Goal: Register for event/course

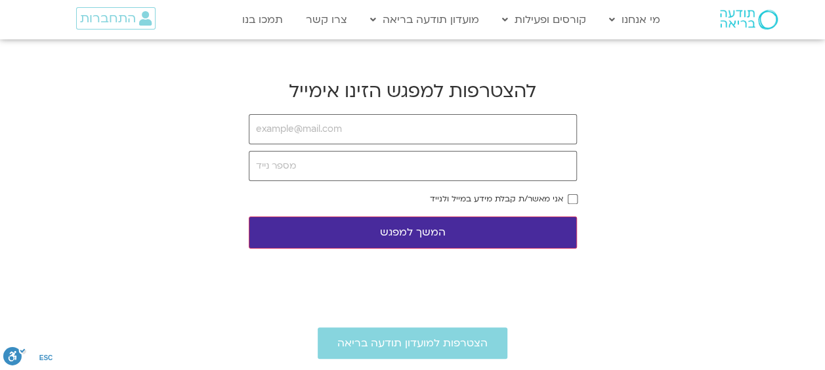
type input "ש"
type input "[EMAIL_ADDRESS][DOMAIN_NAME]"
click at [327, 165] on input "tel" at bounding box center [413, 166] width 328 height 30
click at [394, 228] on button "המשך למפגש" at bounding box center [413, 232] width 328 height 32
click at [483, 160] on input "tel" at bounding box center [413, 166] width 328 height 30
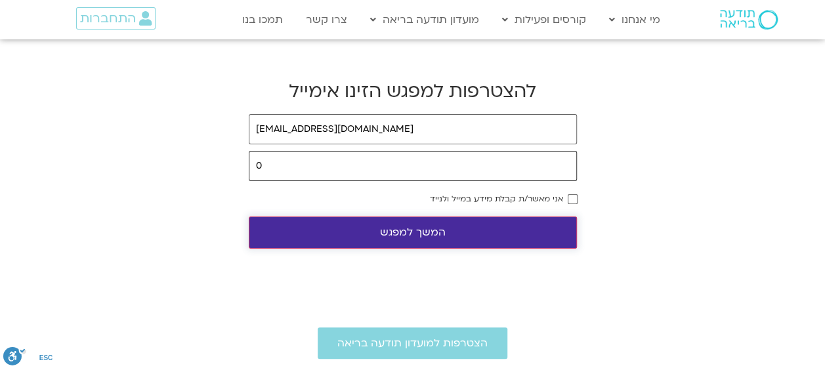
type input "0"
click at [417, 239] on button "המשך למפגש" at bounding box center [413, 232] width 328 height 32
click at [460, 228] on button "המשך למפגש" at bounding box center [413, 232] width 328 height 32
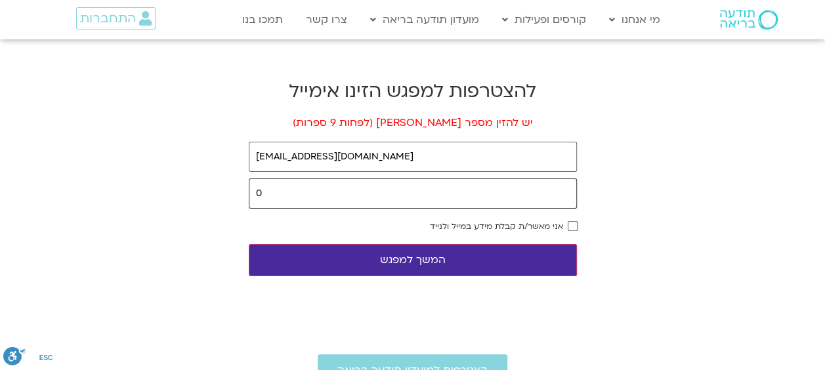
click at [428, 188] on input "0" at bounding box center [413, 193] width 328 height 30
type input "0548038430"
click at [455, 262] on button "המשך למפגש" at bounding box center [413, 260] width 328 height 32
click at [464, 264] on button "המשך למפגש" at bounding box center [413, 260] width 328 height 32
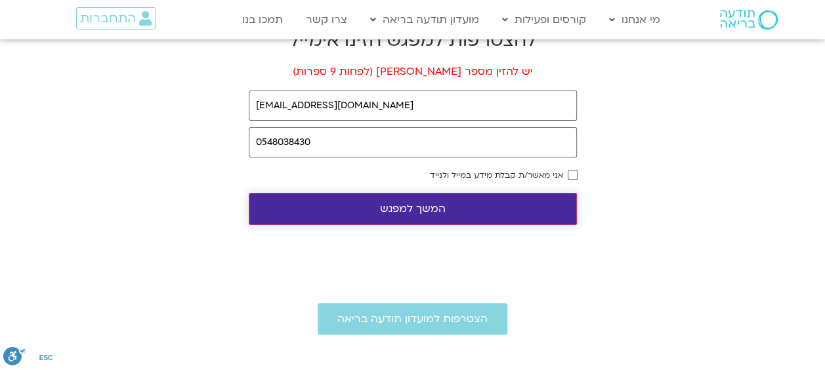
scroll to position [52, 0]
